Goal: Information Seeking & Learning: Learn about a topic

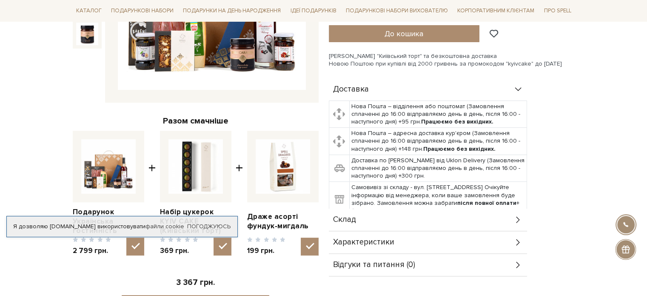
scroll to position [255, 0]
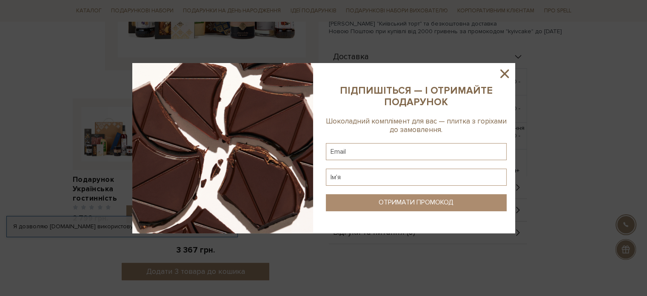
click at [509, 76] on icon at bounding box center [505, 73] width 14 height 14
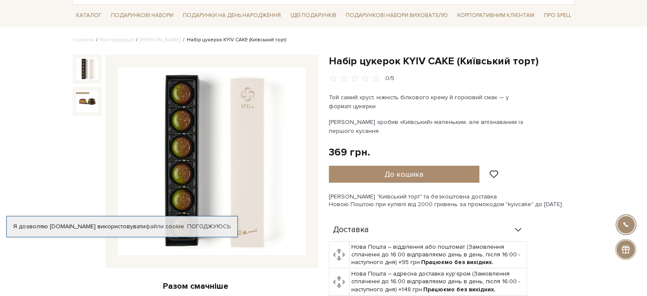
scroll to position [43, 0]
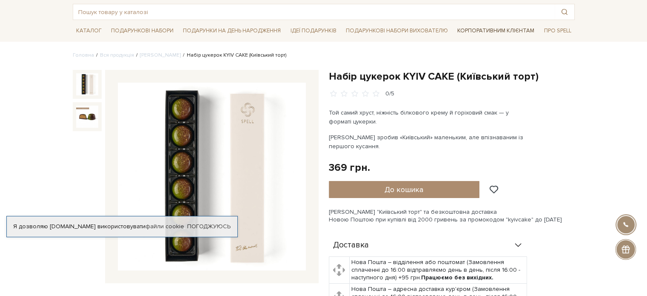
click at [466, 31] on link "Корпоративним клієнтам" at bounding box center [496, 30] width 84 height 14
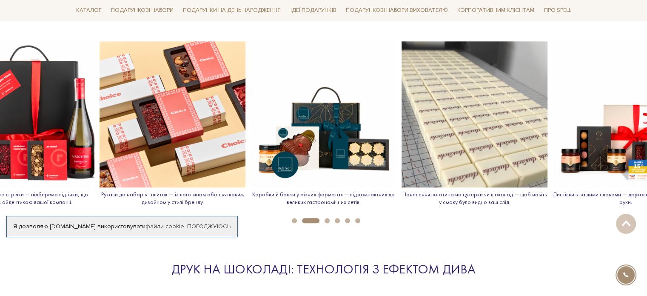
scroll to position [979, 0]
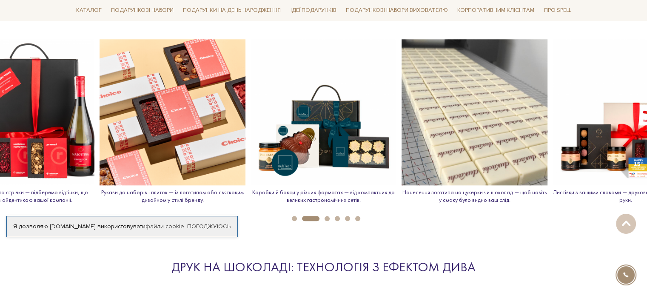
click at [328, 218] on button "3" at bounding box center [327, 218] width 5 height 5
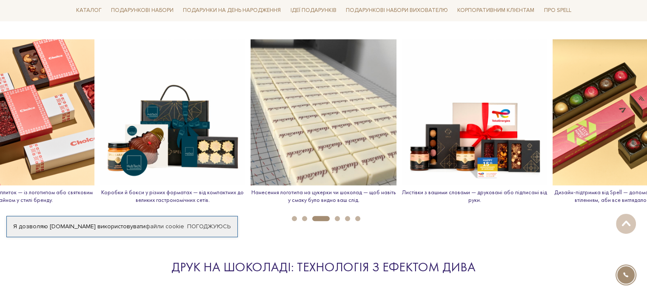
click at [336, 218] on button "4" at bounding box center [337, 218] width 5 height 5
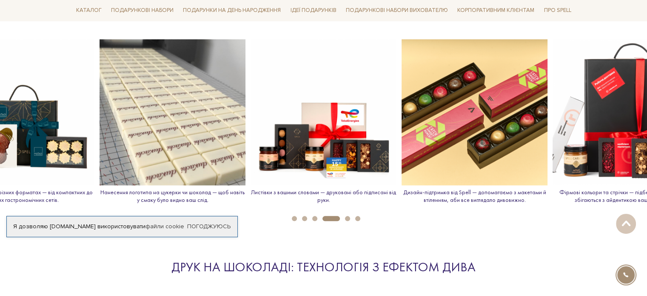
click at [345, 217] on li "5" at bounding box center [345, 218] width 10 height 5
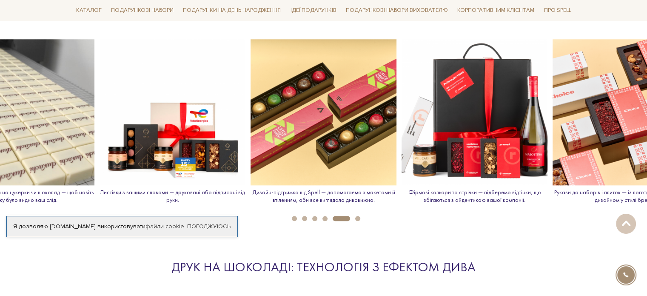
scroll to position [1192, 0]
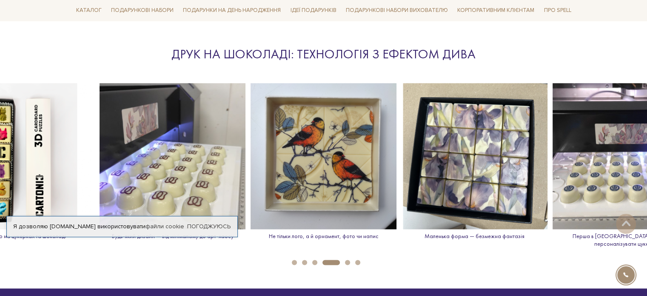
click at [350, 260] on li "6" at bounding box center [355, 262] width 10 height 5
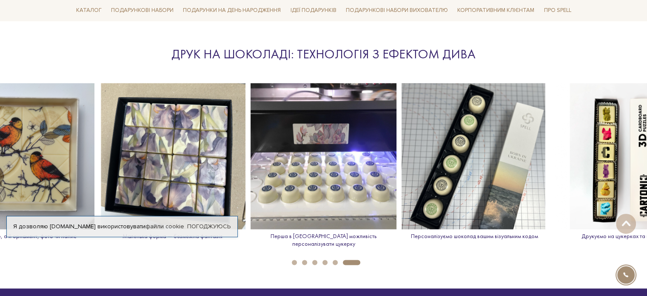
click at [295, 260] on button "1" at bounding box center [294, 262] width 5 height 5
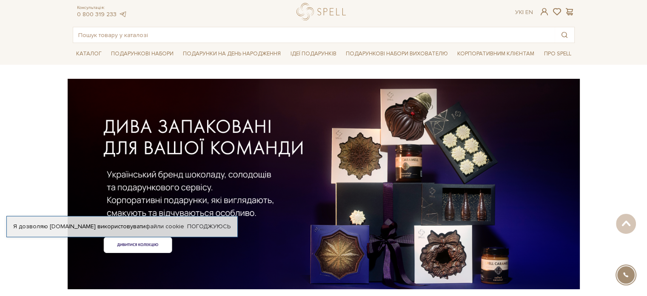
scroll to position [0, 0]
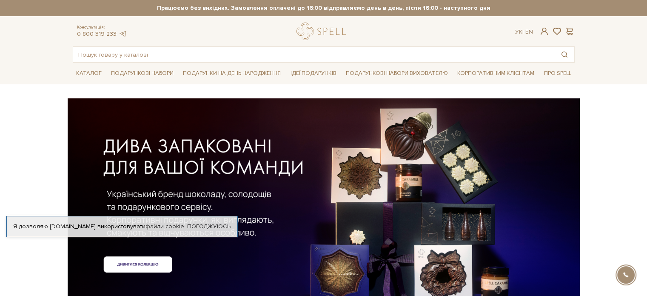
drag, startPoint x: 202, startPoint y: 5, endPoint x: 51, endPoint y: 30, distance: 153.6
click at [51, 30] on header "Сет Цукерок "Київський торт" та Безкоштовна доставка Новою Поштою при замовленн…" at bounding box center [323, 31] width 647 height 63
